Goal: Navigation & Orientation: Find specific page/section

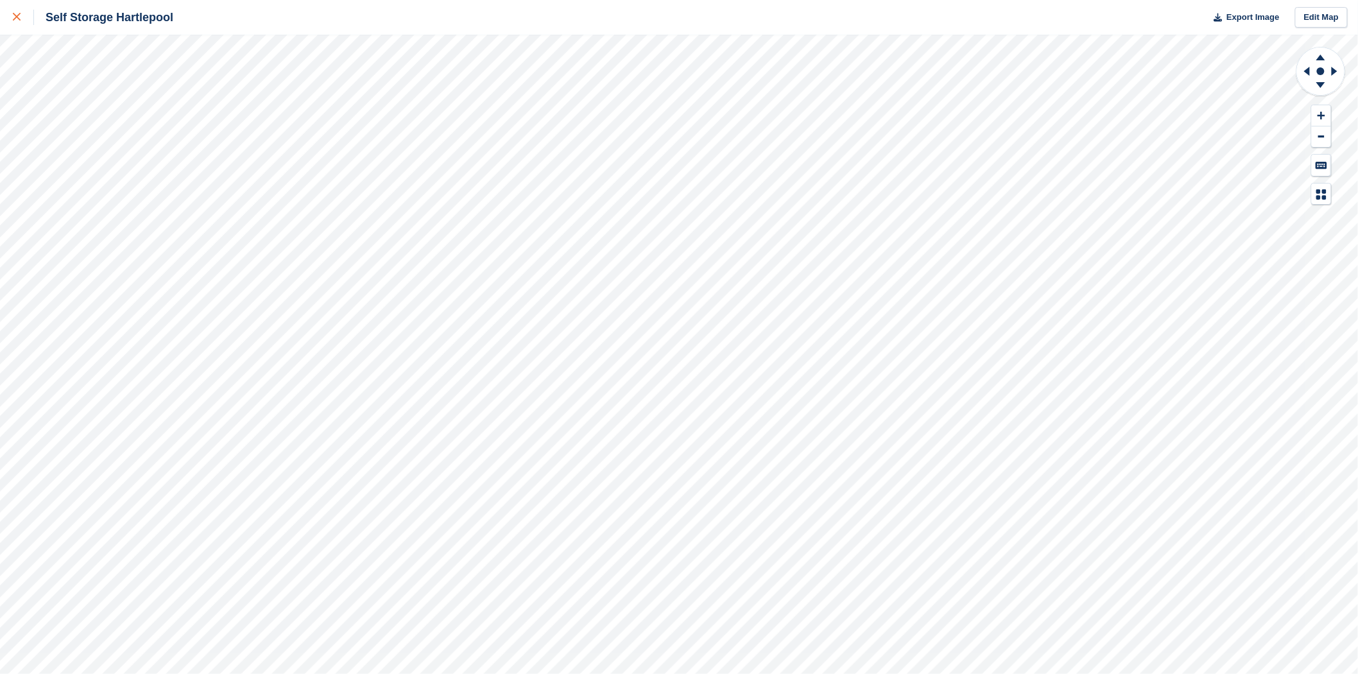
click at [16, 23] on div at bounding box center [23, 17] width 21 height 15
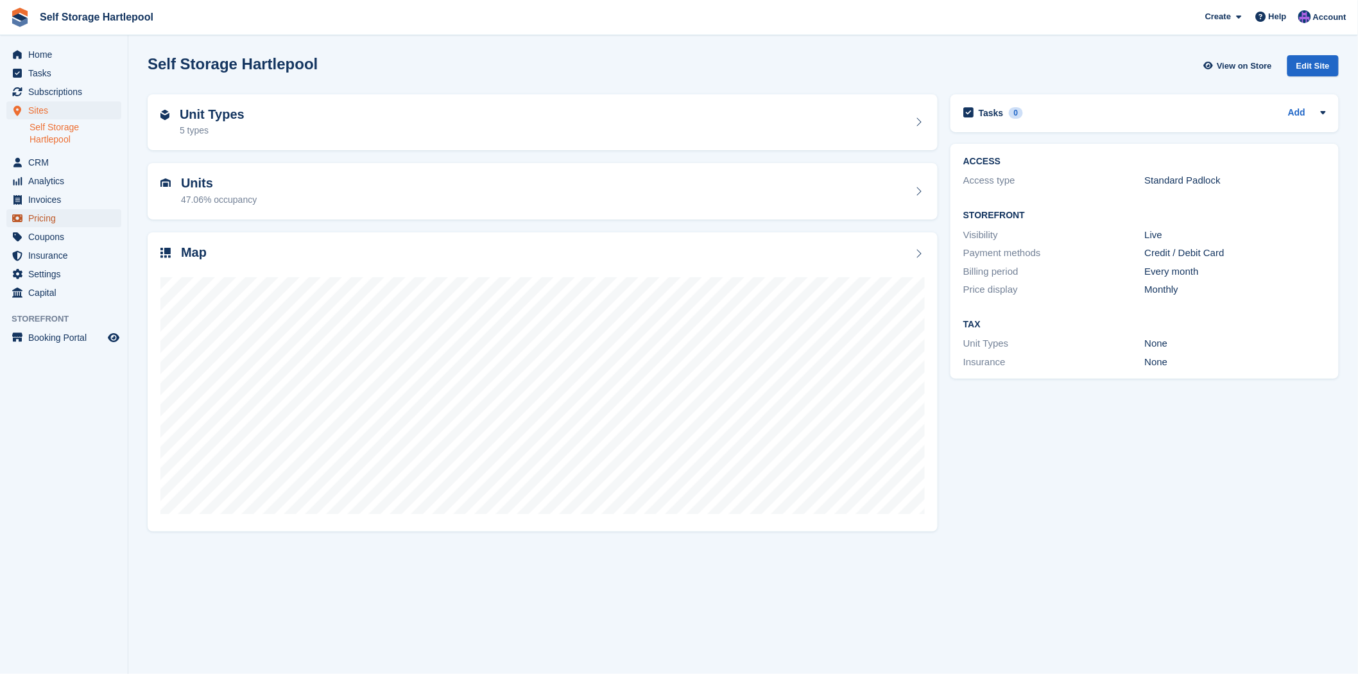
click at [23, 219] on span "menu" at bounding box center [17, 218] width 15 height 15
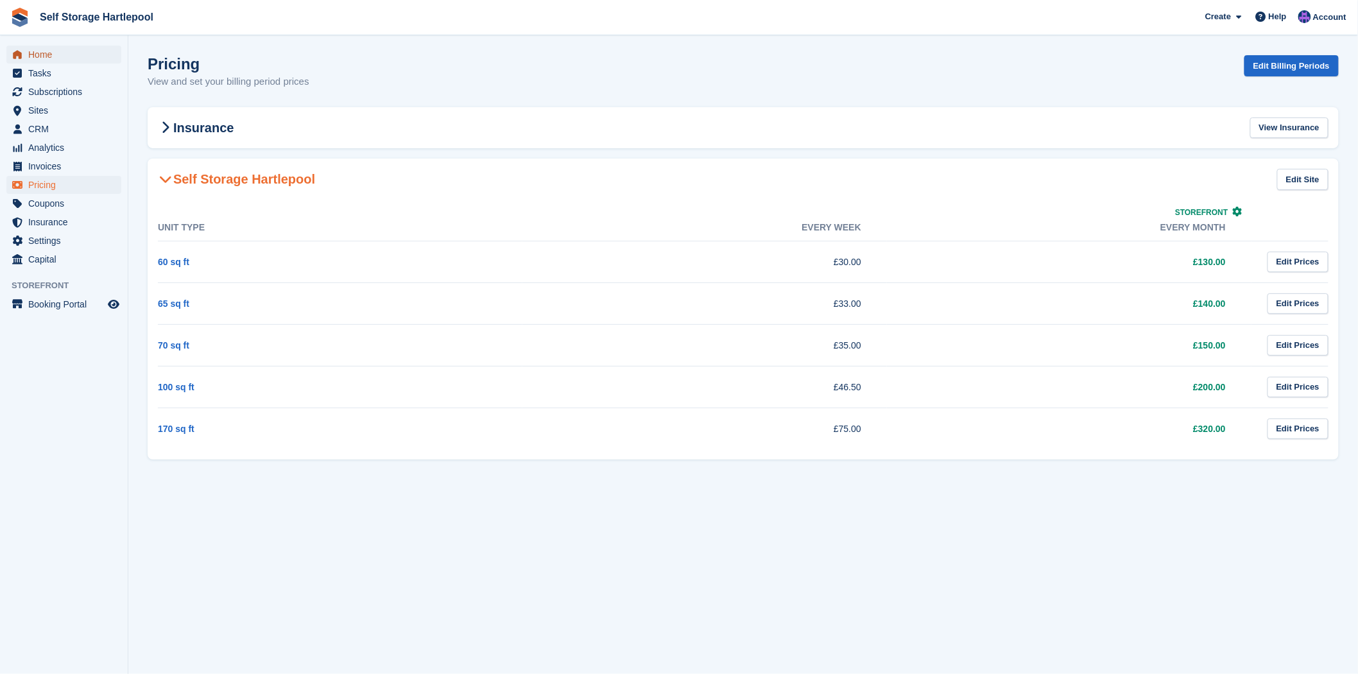
click at [28, 58] on span "Home" at bounding box center [66, 55] width 77 height 18
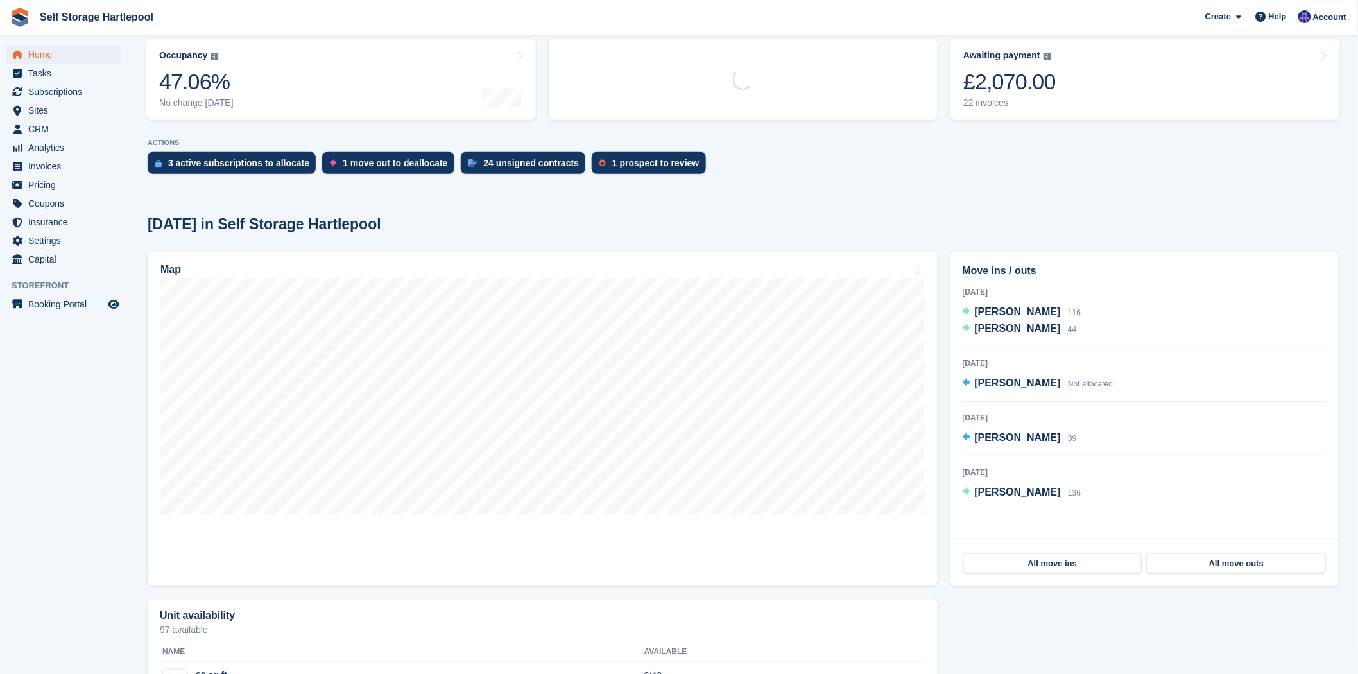
scroll to position [214, 0]
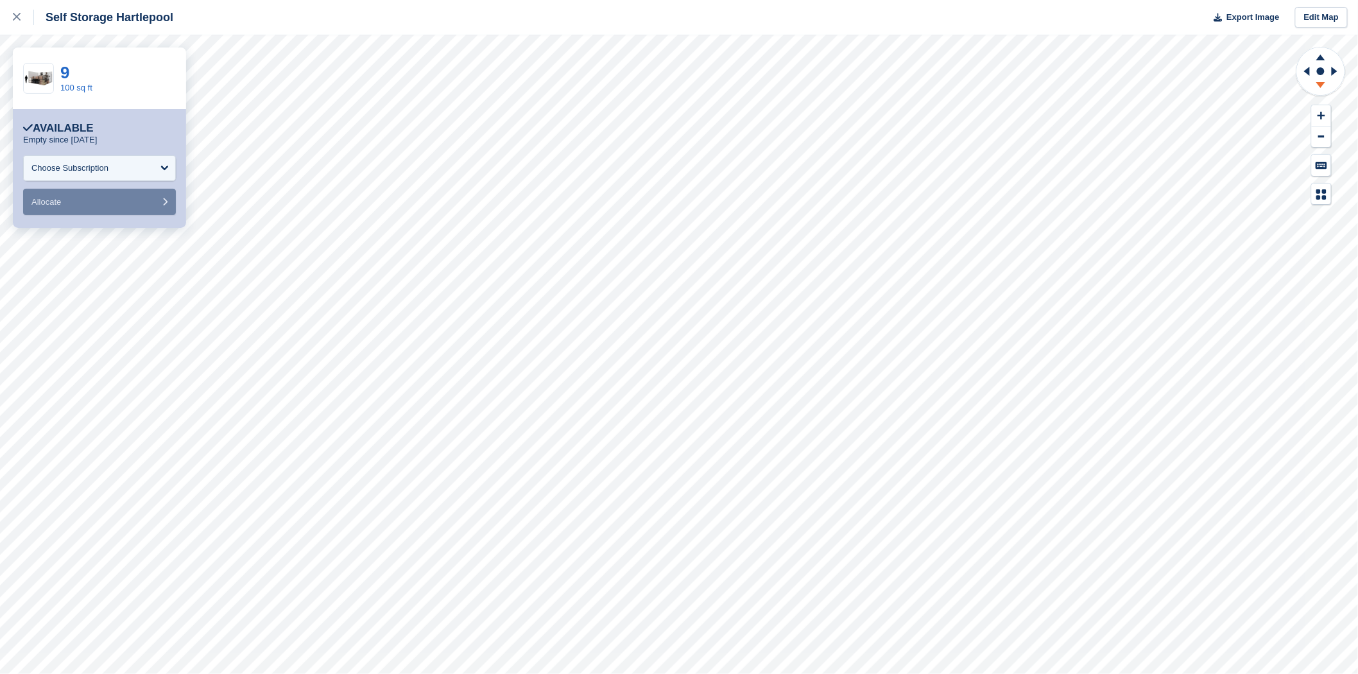
click at [1327, 84] on icon at bounding box center [1320, 87] width 33 height 16
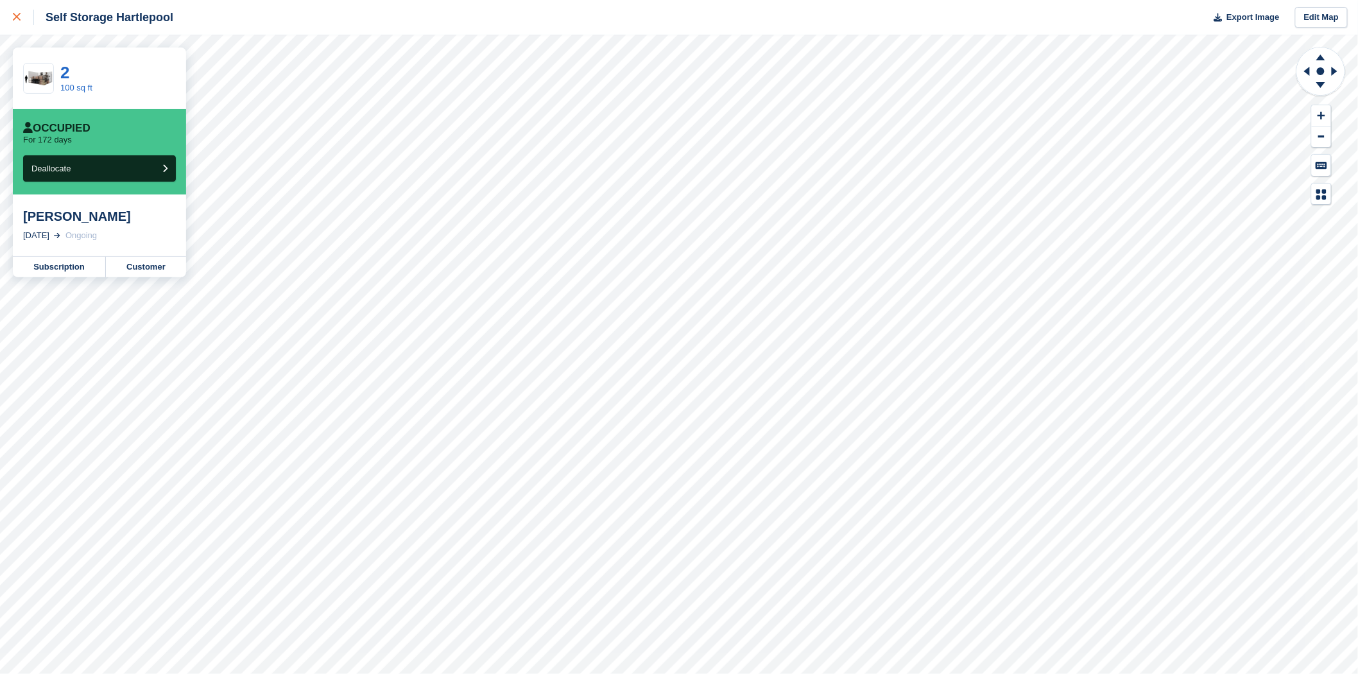
click at [15, 21] on icon at bounding box center [17, 17] width 8 height 8
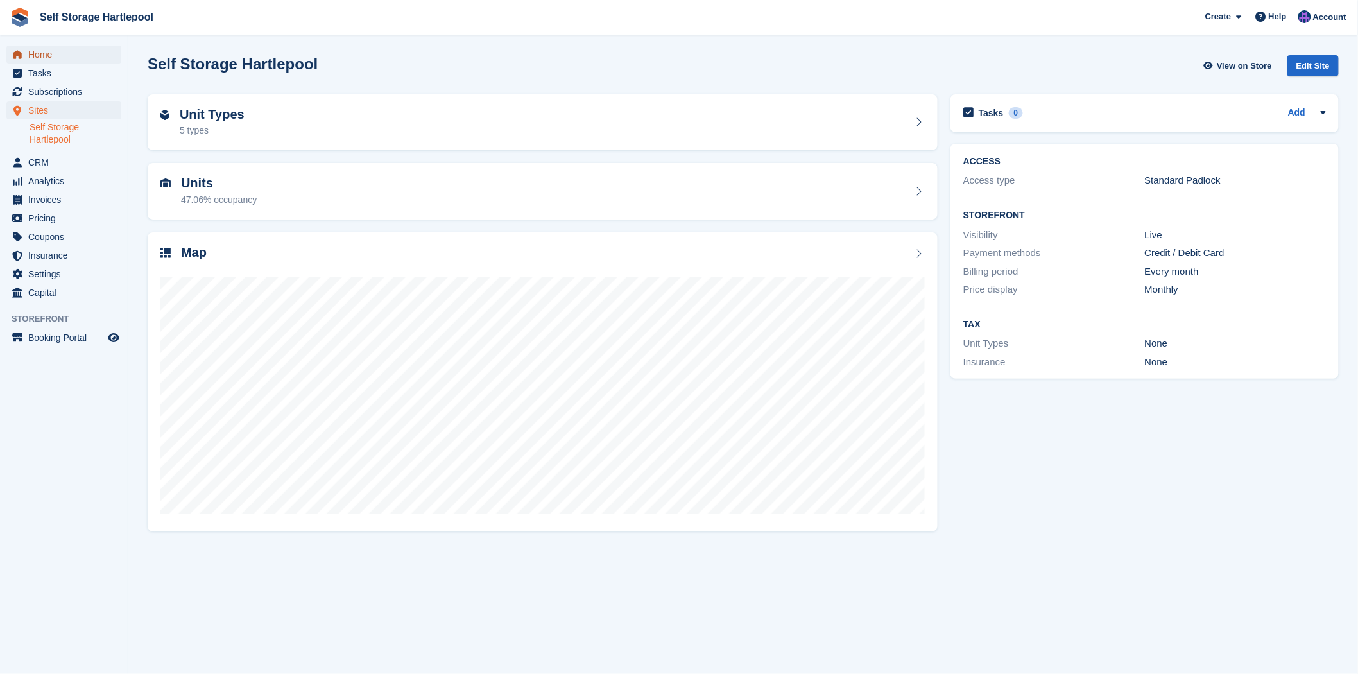
click at [47, 54] on span "Home" at bounding box center [66, 55] width 77 height 18
